Goal: Complete application form

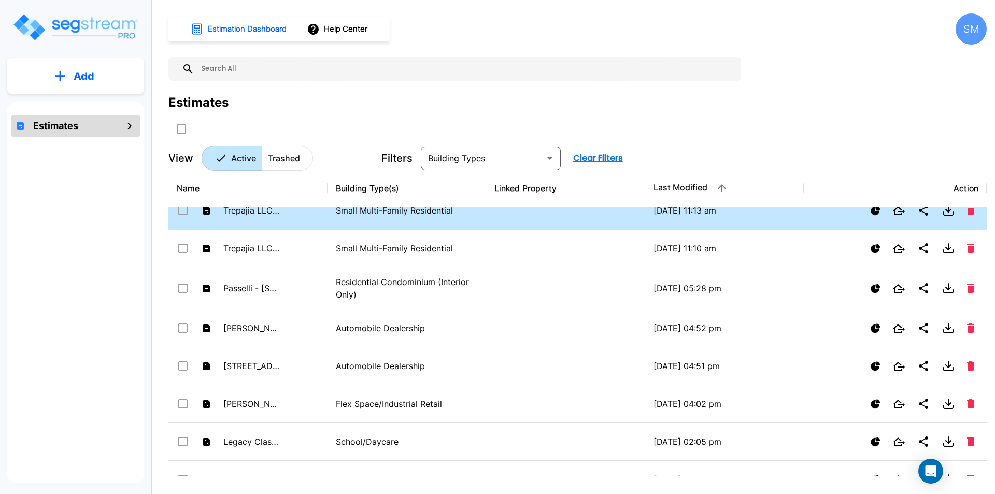
scroll to position [104, 0]
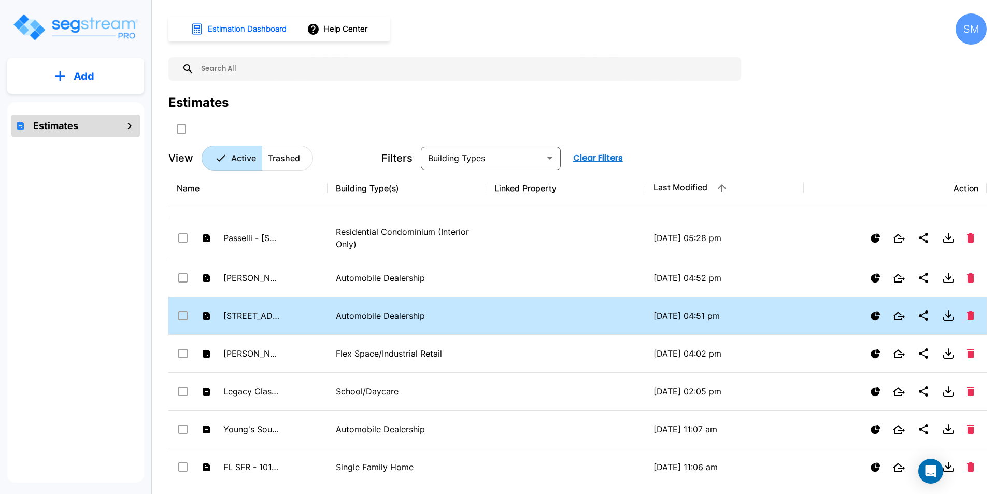
click at [382, 317] on p "Automobile Dealership" at bounding box center [407, 315] width 142 height 12
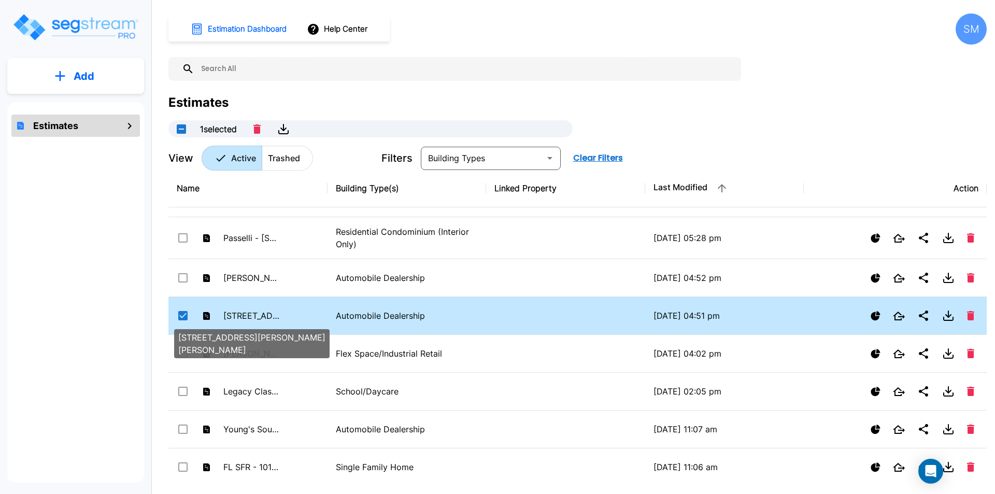
click at [237, 314] on p "[STREET_ADDRESS][PERSON_NAME] [PERSON_NAME]" at bounding box center [251, 315] width 57 height 12
checkbox input "false"
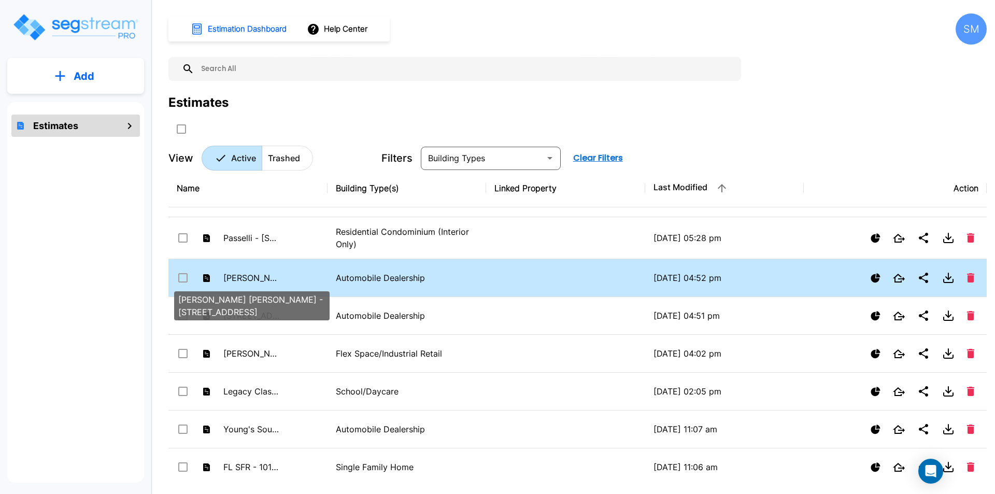
click at [247, 276] on p "[PERSON_NAME] [PERSON_NAME] - [STREET_ADDRESS]" at bounding box center [251, 278] width 57 height 12
checkbox input "true"
click at [247, 276] on p "[PERSON_NAME] [PERSON_NAME] - [STREET_ADDRESS]" at bounding box center [251, 278] width 57 height 12
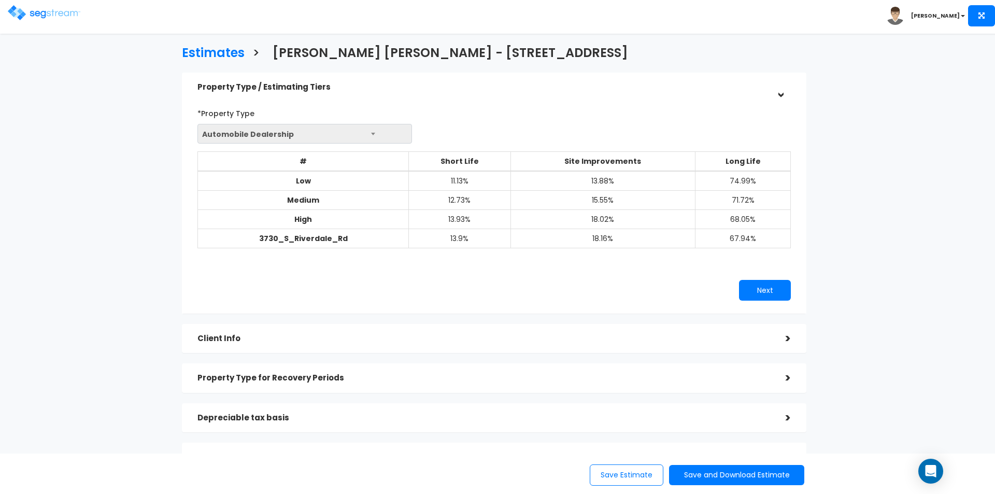
click at [791, 336] on div "Client Info >" at bounding box center [494, 339] width 624 height 30
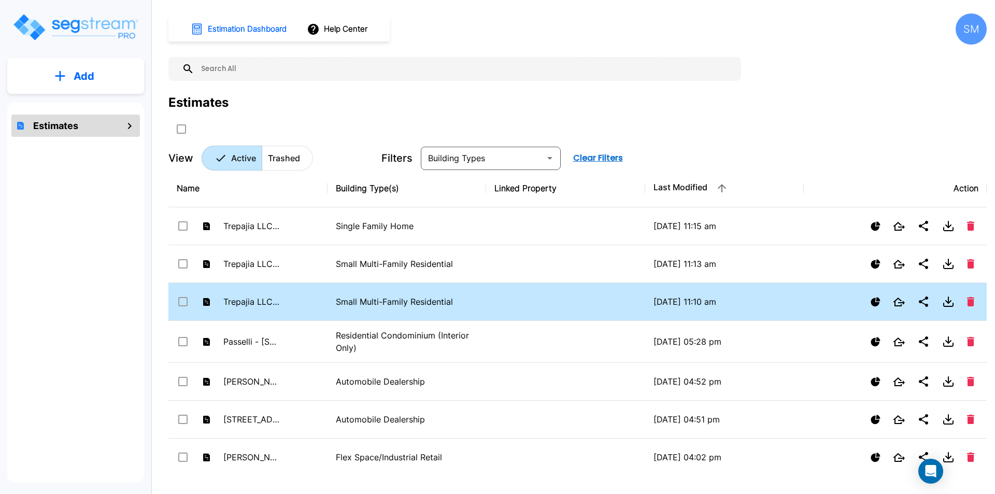
click at [411, 301] on p "Small Multi-Family Residential" at bounding box center [407, 301] width 142 height 12
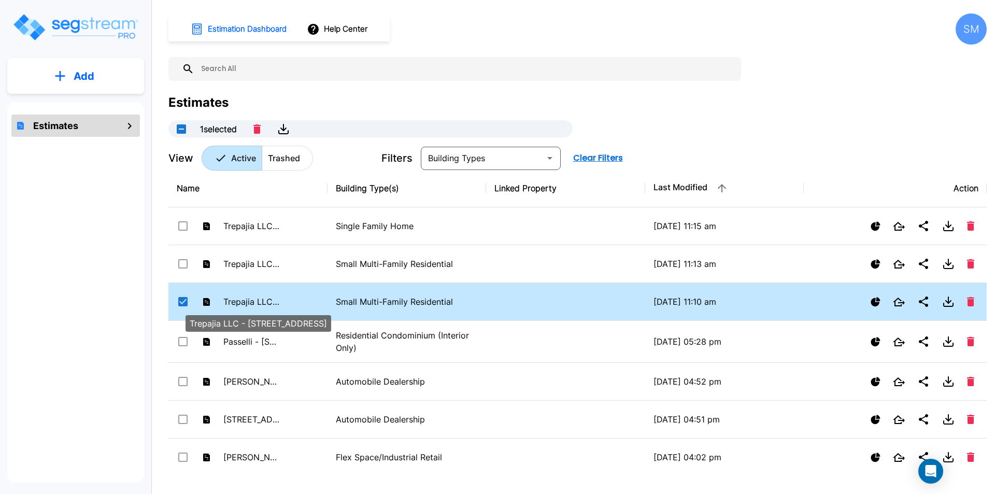
click at [254, 304] on p "Trepajia LLC - 80 Lexington Ave" at bounding box center [251, 301] width 57 height 12
click at [256, 303] on p "Trepajia LLC - [STREET_ADDRESS]" at bounding box center [251, 301] width 57 height 12
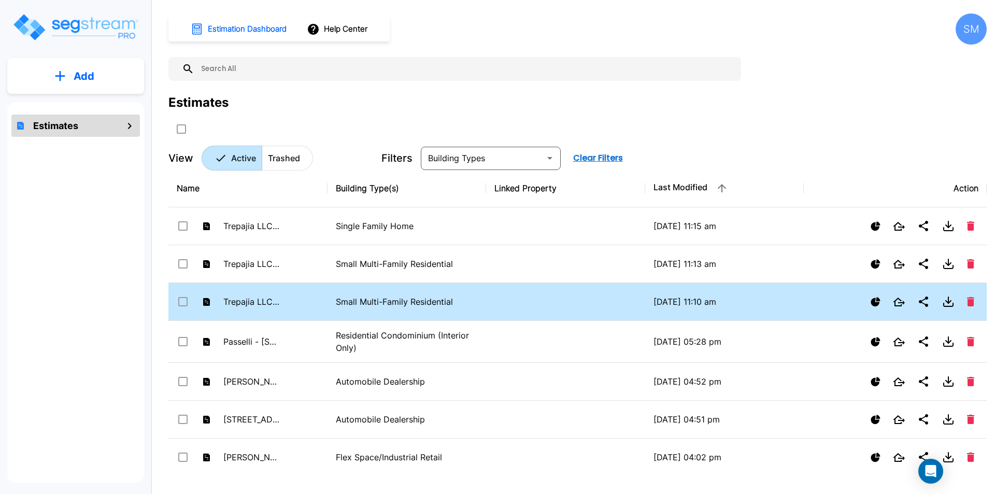
click at [183, 300] on input "select row Trepajia LLC - 80 Lexington Ave" at bounding box center [182, 299] width 10 height 9
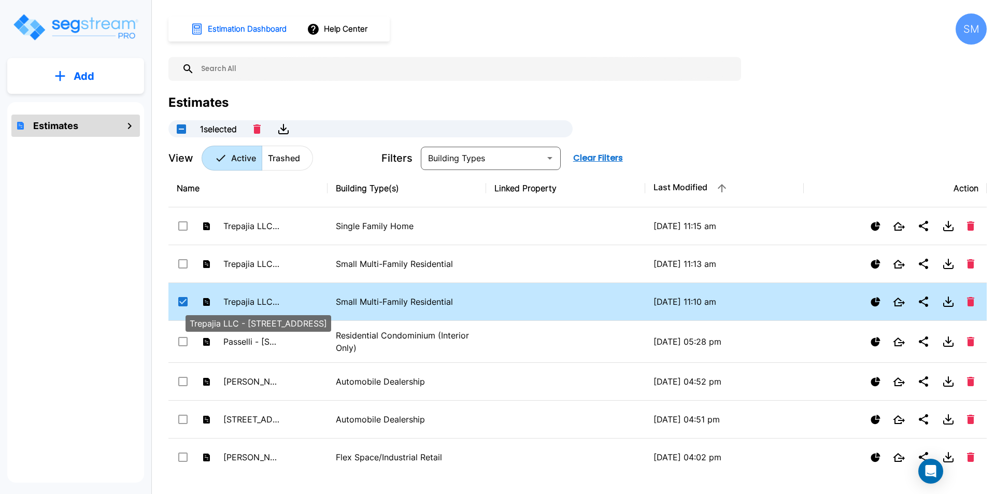
click at [239, 303] on p "Trepajia LLC - [STREET_ADDRESS]" at bounding box center [251, 301] width 57 height 12
click at [241, 302] on p "Trepajia LLC - [STREET_ADDRESS]" at bounding box center [251, 301] width 57 height 12
drag, startPoint x: 206, startPoint y: 299, endPoint x: 224, endPoint y: 292, distance: 18.9
click at [224, 292] on td "Trepajia LLC - [STREET_ADDRESS]" at bounding box center [247, 302] width 159 height 38
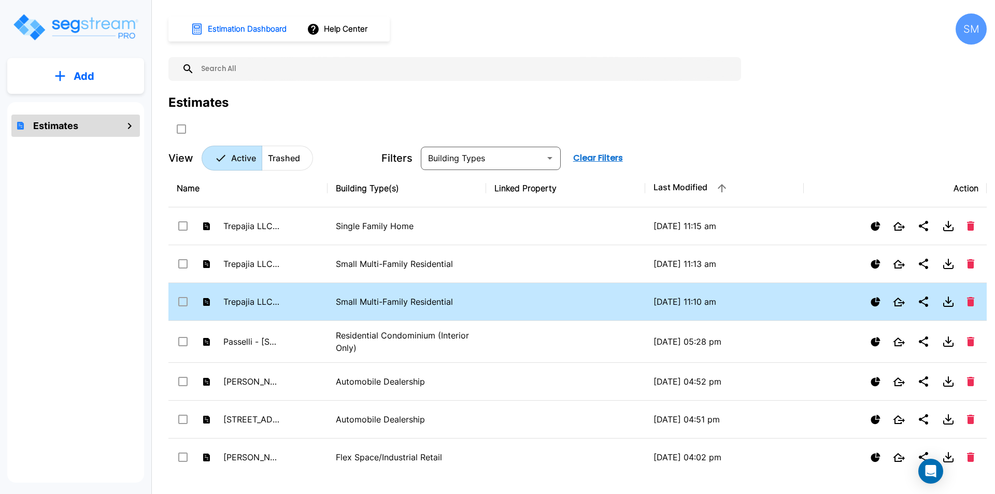
checkbox input "false"
click at [222, 296] on div "Trepajia LLC - [STREET_ADDRESS]" at bounding box center [229, 302] width 104 height 16
click at [223, 295] on div "Trepajia LLC - [STREET_ADDRESS]" at bounding box center [229, 302] width 104 height 16
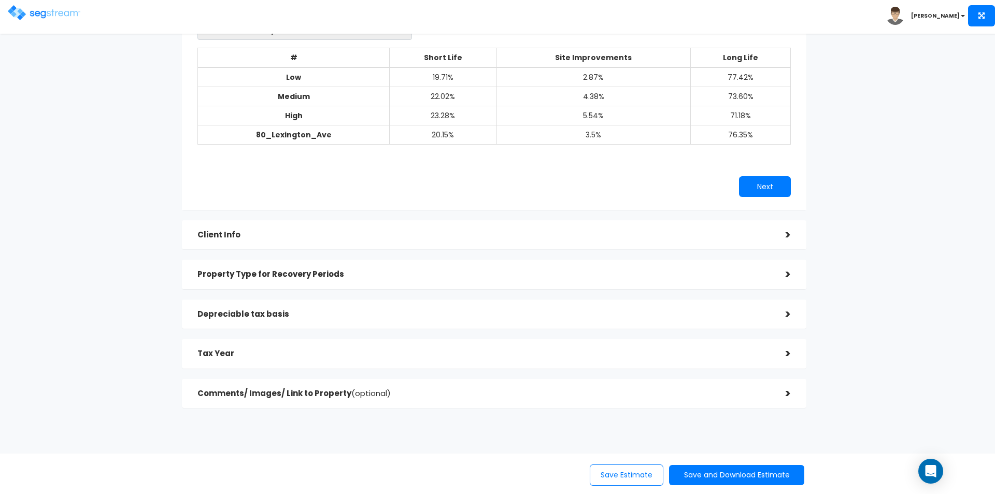
scroll to position [122, 0]
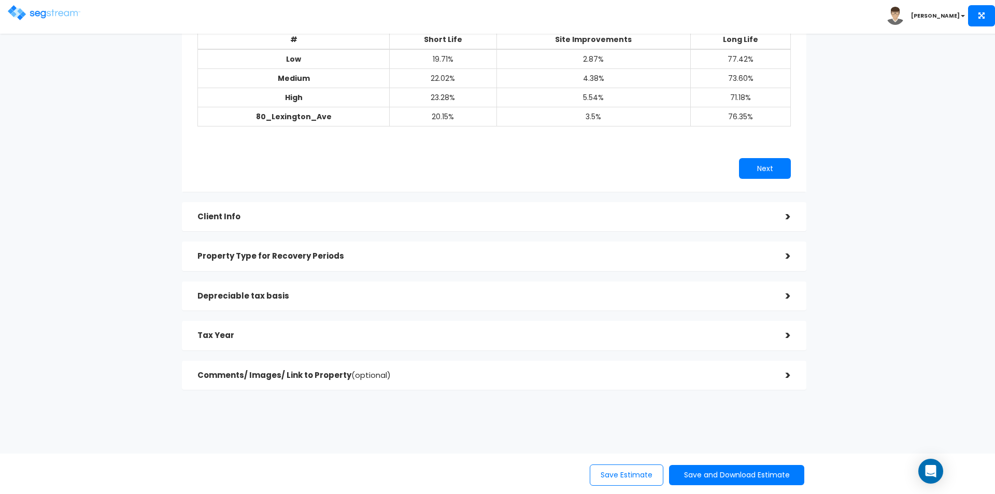
click at [789, 293] on div ">" at bounding box center [780, 296] width 21 height 16
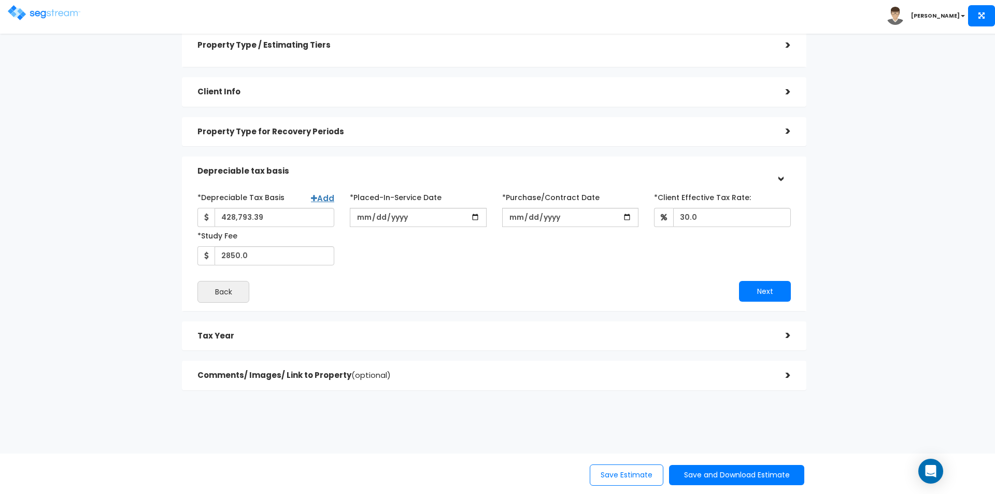
scroll to position [40, 0]
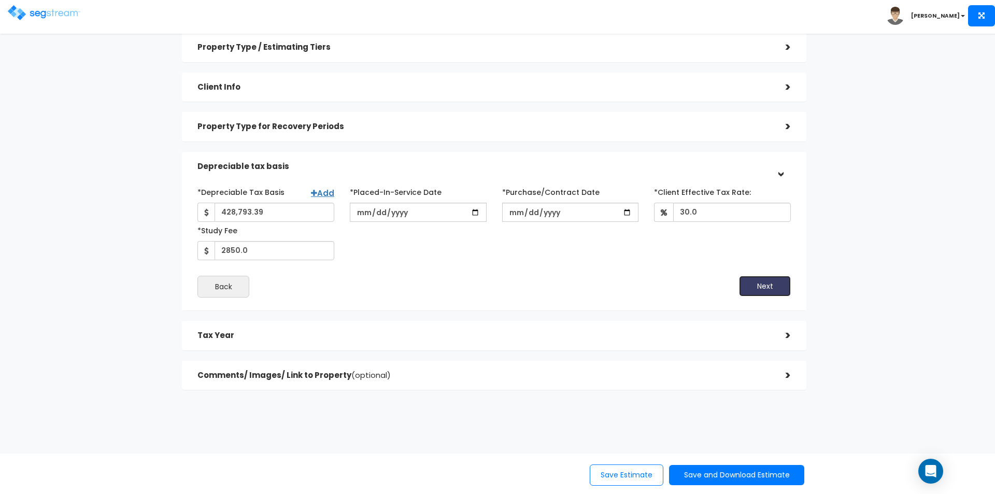
click at [775, 285] on button "Next" at bounding box center [765, 286] width 52 height 21
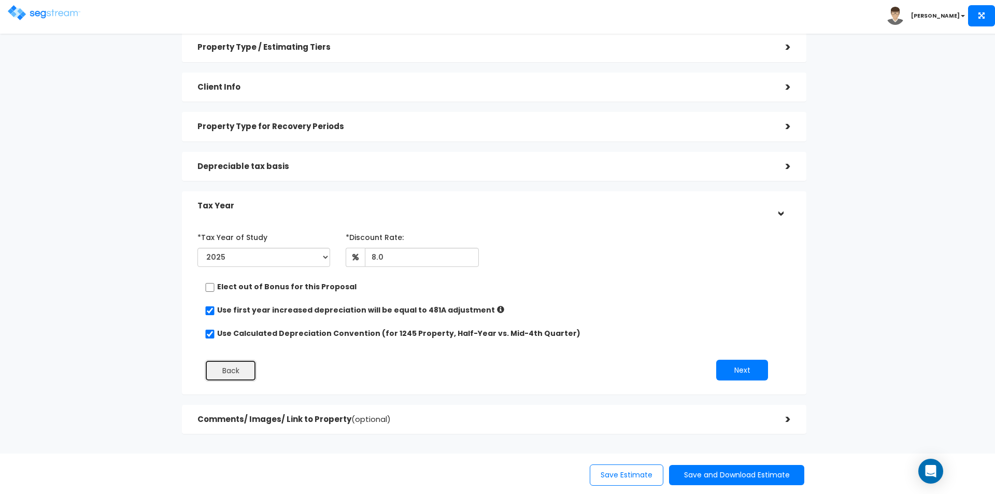
click at [239, 366] on button "Back" at bounding box center [231, 371] width 52 height 22
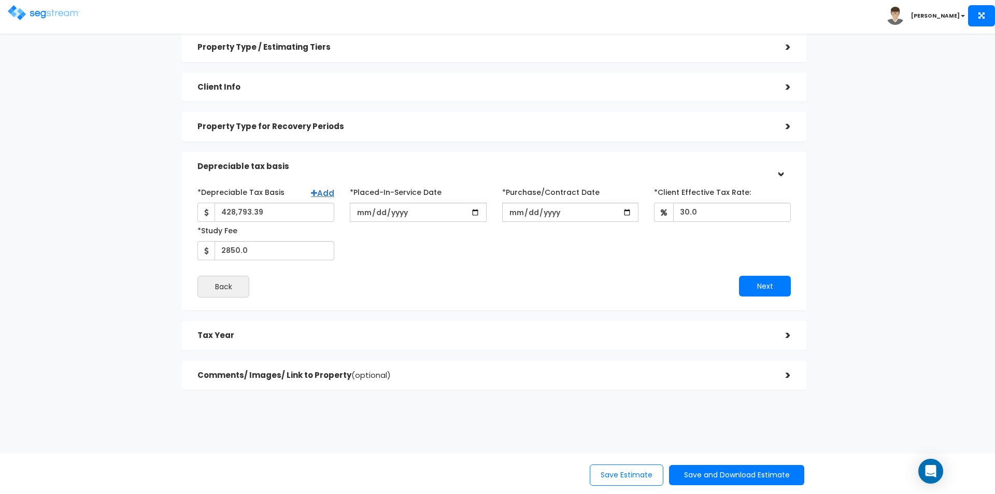
click at [785, 377] on div ">" at bounding box center [780, 375] width 21 height 16
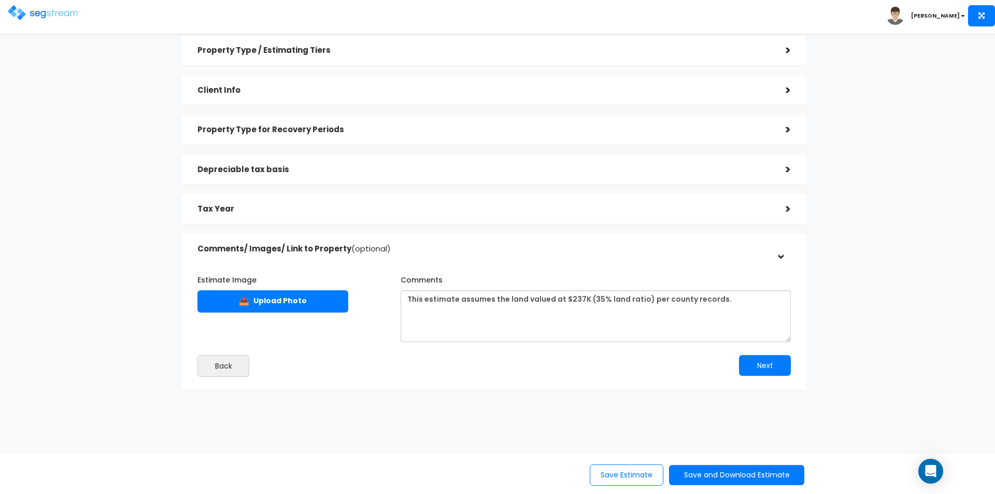
scroll to position [0, 0]
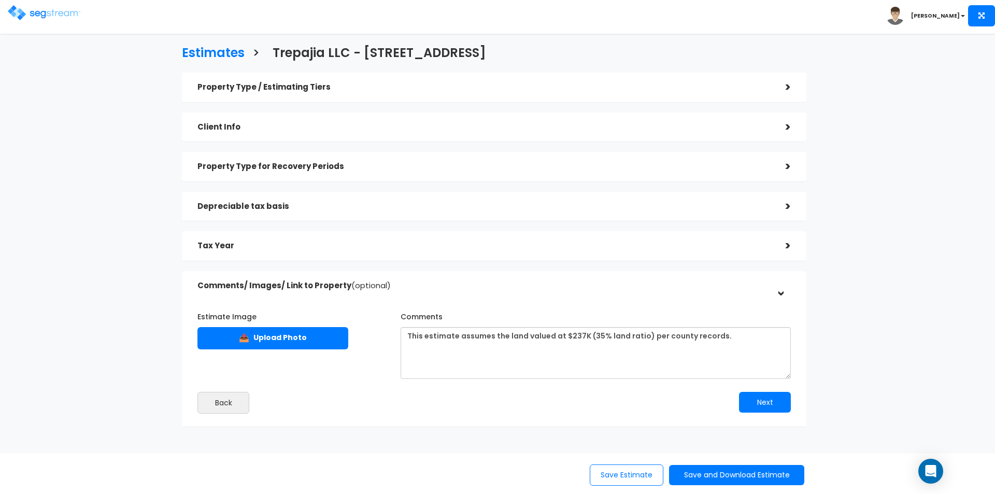
click at [787, 162] on div ">" at bounding box center [780, 167] width 21 height 16
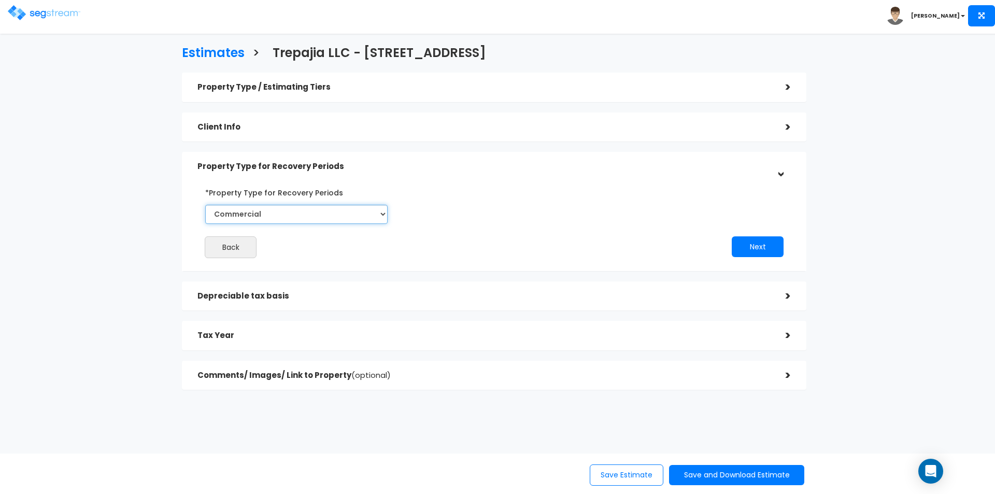
click at [384, 211] on select "Select Commercial Residential" at bounding box center [296, 214] width 182 height 19
drag, startPoint x: 39, startPoint y: 216, endPoint x: 45, endPoint y: 216, distance: 5.7
click at [42, 216] on div "Estimates > Trepajia LLC - 80 Lexington Ave Property Type / Estimating Tiers > …" at bounding box center [497, 270] width 995 height 448
click at [381, 212] on select "Select Commercial Residential" at bounding box center [296, 214] width 182 height 19
click at [118, 183] on div "Estimates > Trepajia LLC - 80 Lexington Ave Property Type / Estimating Tiers > …" at bounding box center [494, 221] width 816 height 546
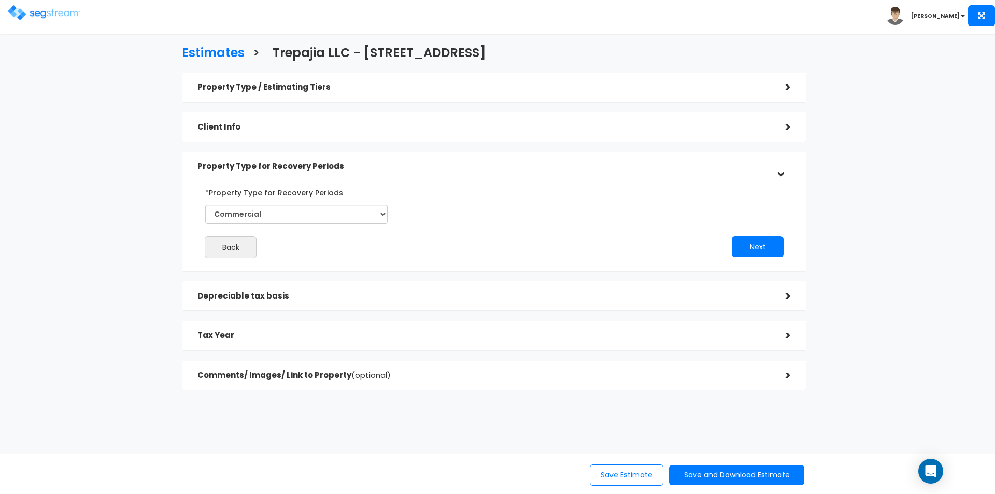
click at [786, 88] on div ">" at bounding box center [780, 87] width 21 height 16
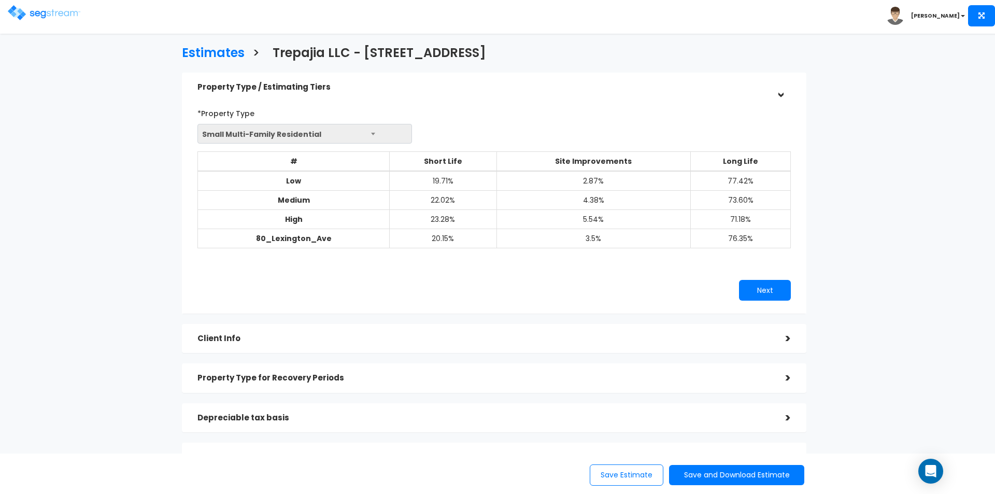
click at [779, 94] on div ">" at bounding box center [780, 87] width 16 height 21
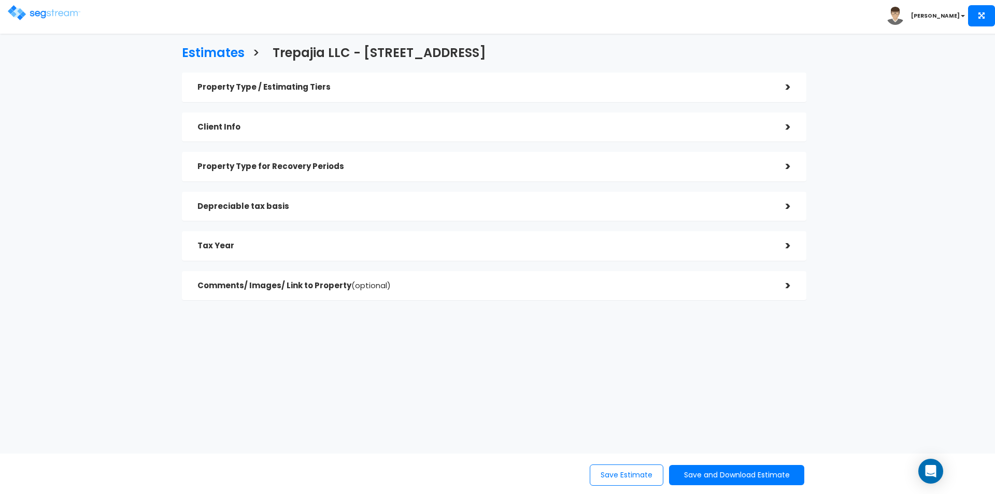
click at [788, 208] on div ">" at bounding box center [780, 206] width 21 height 16
